Goal: Go to known website: Access a specific website the user already knows

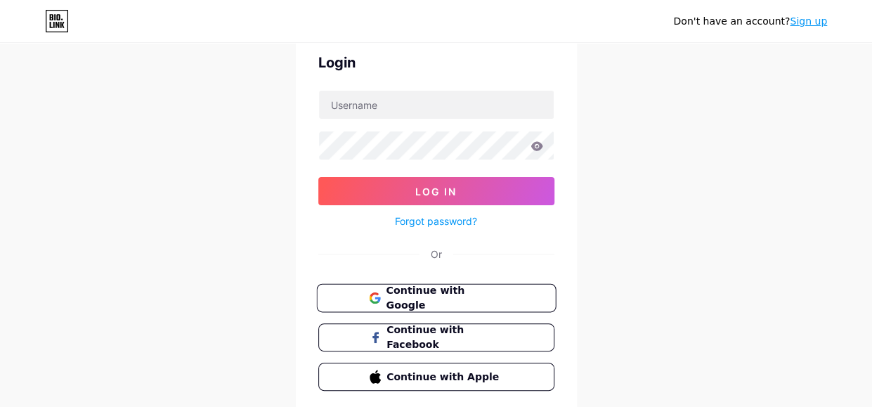
scroll to position [39, 0]
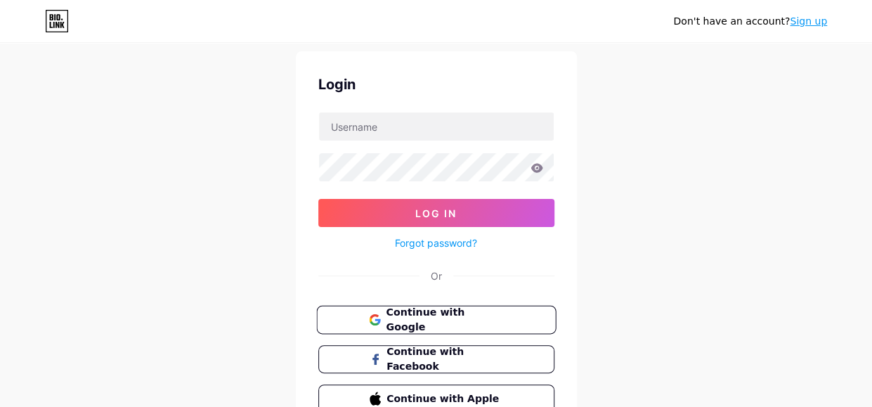
click at [443, 321] on span "Continue with Google" at bounding box center [444, 320] width 117 height 30
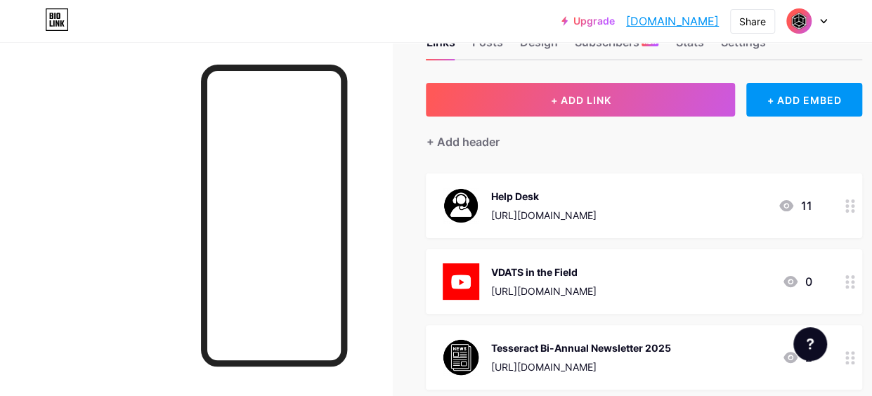
scroll to position [70, 0]
